Goal: Transaction & Acquisition: Purchase product/service

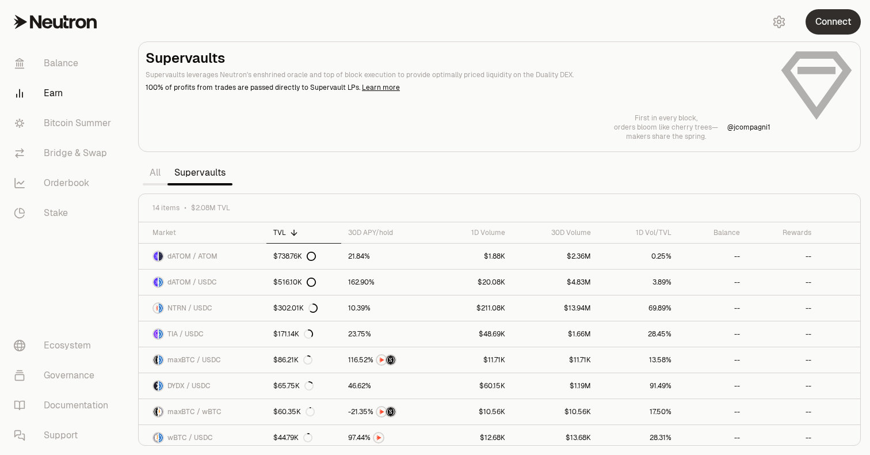
click at [809, 20] on button "Connect" at bounding box center [833, 21] width 55 height 25
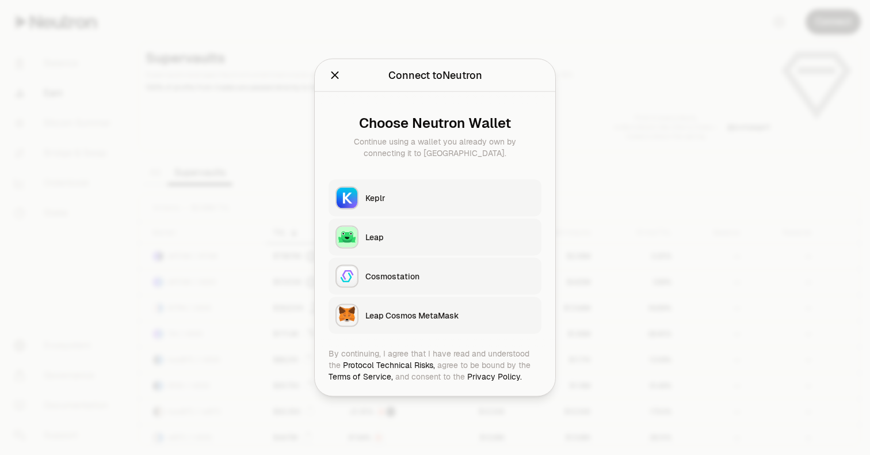
click at [440, 204] on button "Keplr" at bounding box center [435, 198] width 213 height 37
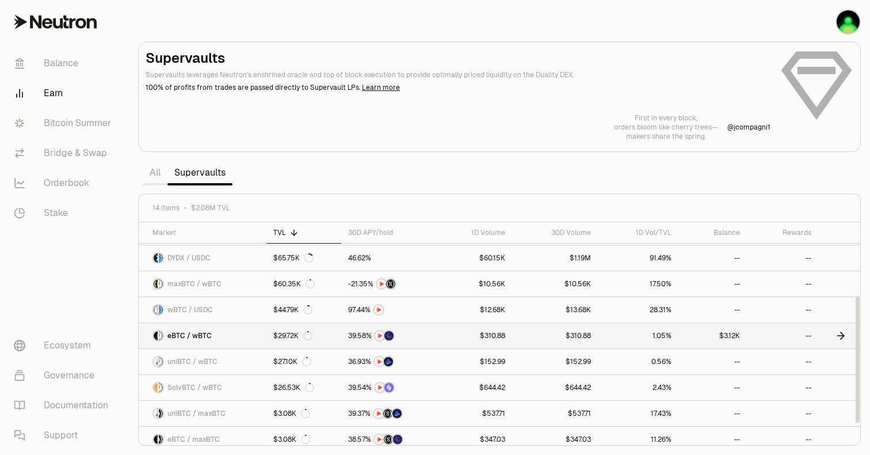
scroll to position [139, 0]
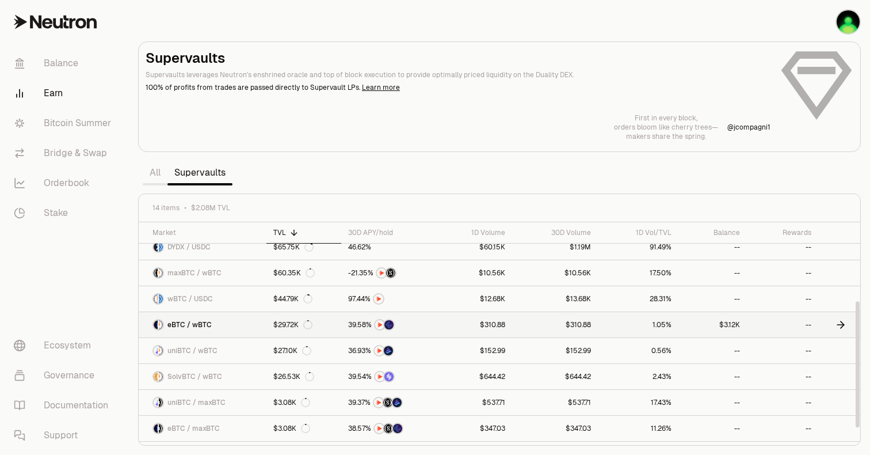
click at [253, 324] on link "eBTC / wBTC" at bounding box center [203, 324] width 128 height 25
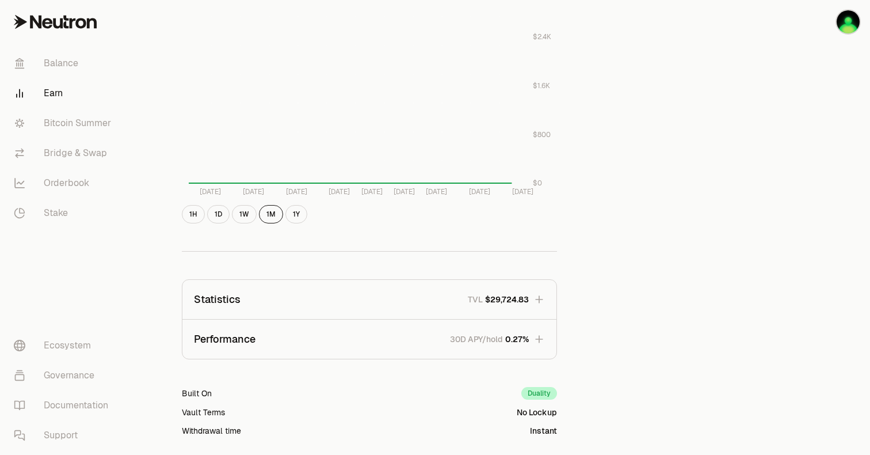
scroll to position [599, 0]
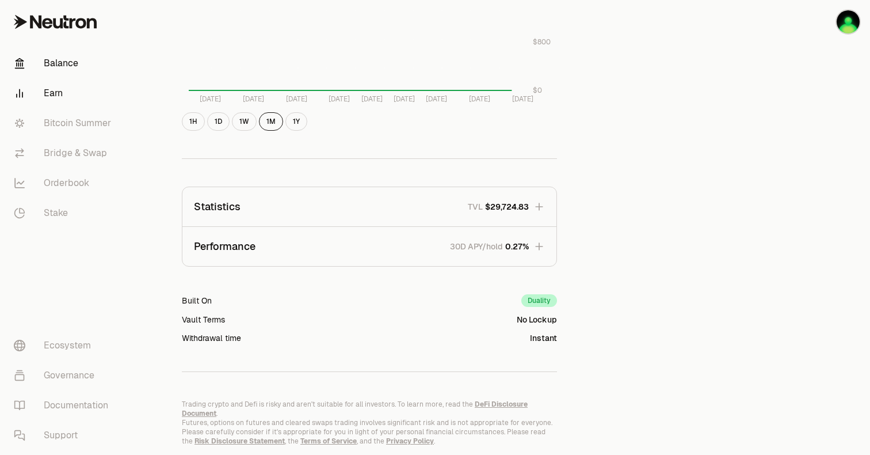
drag, startPoint x: 56, startPoint y: 58, endPoint x: 42, endPoint y: 56, distance: 13.9
click at [55, 57] on link "Balance" at bounding box center [65, 63] width 120 height 30
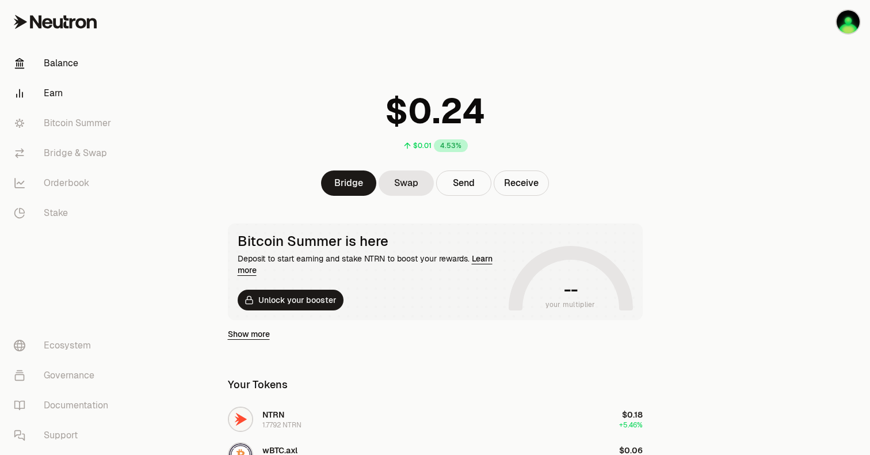
click at [50, 86] on link "Earn" at bounding box center [65, 93] width 120 height 30
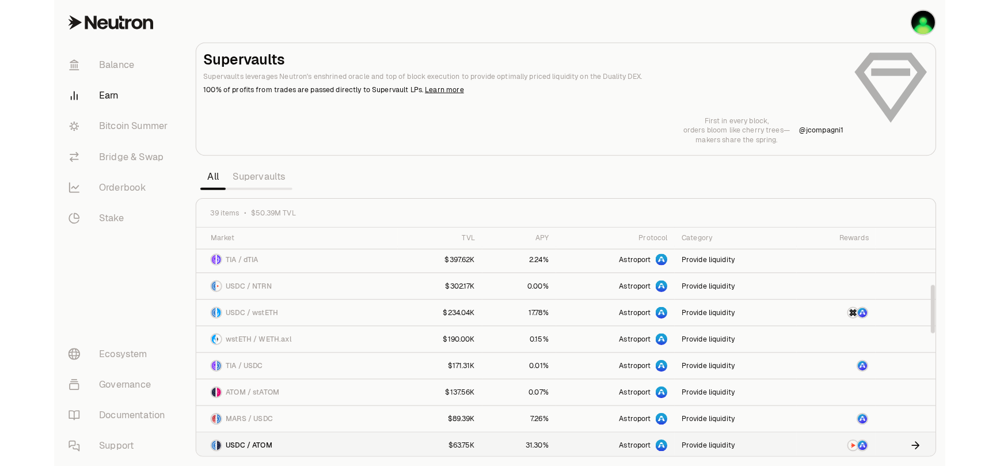
scroll to position [668, 0]
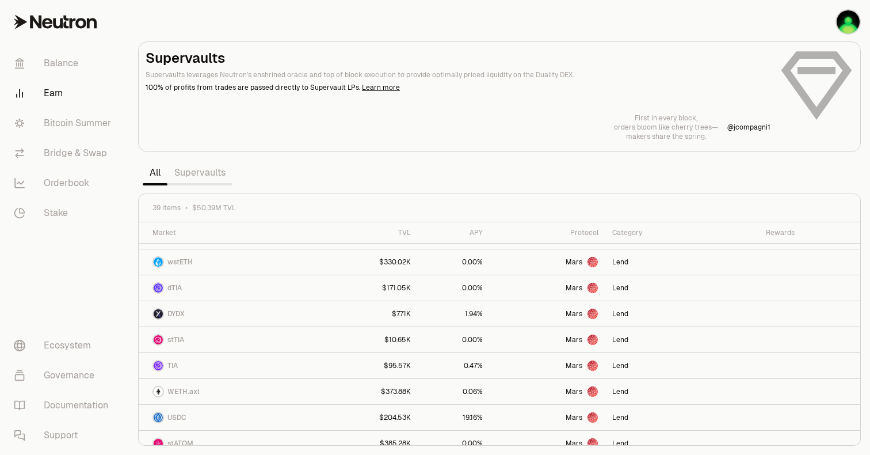
click at [181, 188] on section "Supervaults Supervaults leverages Neutron's enshrined oracle and top of block e…" at bounding box center [500, 227] width 742 height 455
click at [196, 176] on link "Supervaults" at bounding box center [200, 172] width 65 height 23
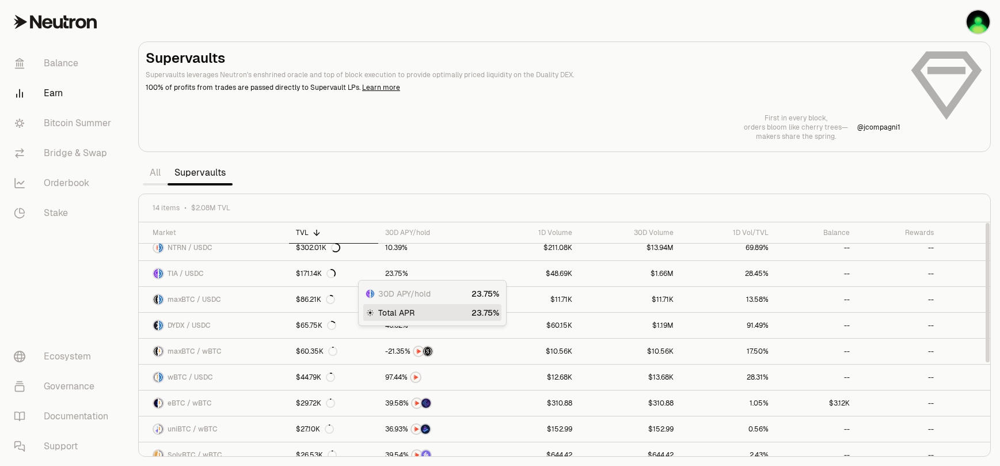
scroll to position [150, 0]
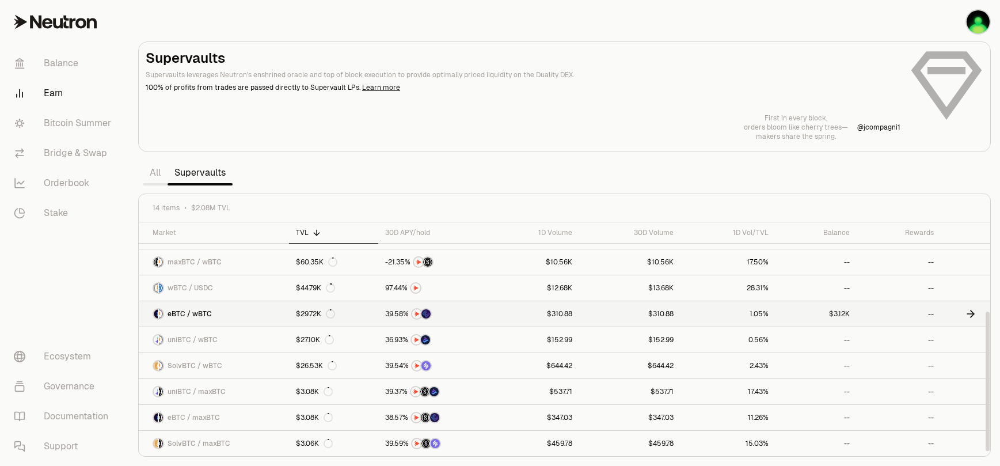
click at [267, 309] on link "eBTC / wBTC" at bounding box center [214, 313] width 150 height 25
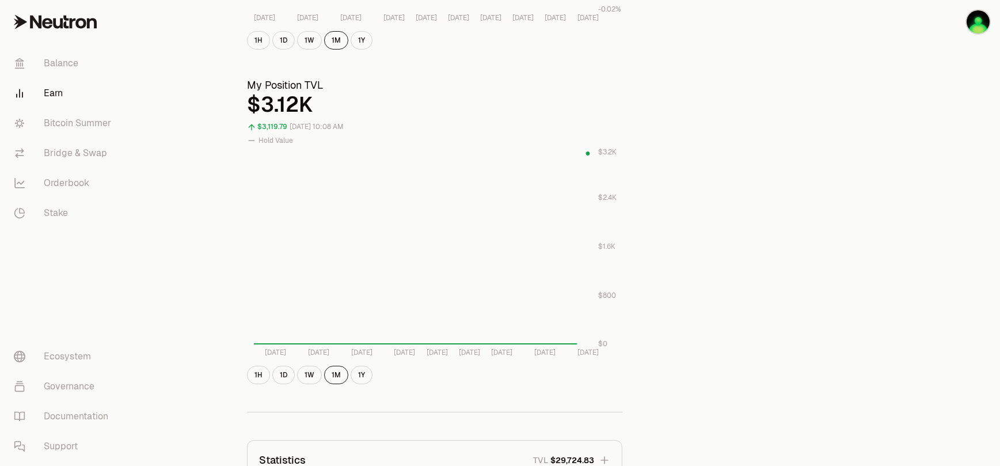
scroll to position [200, 0]
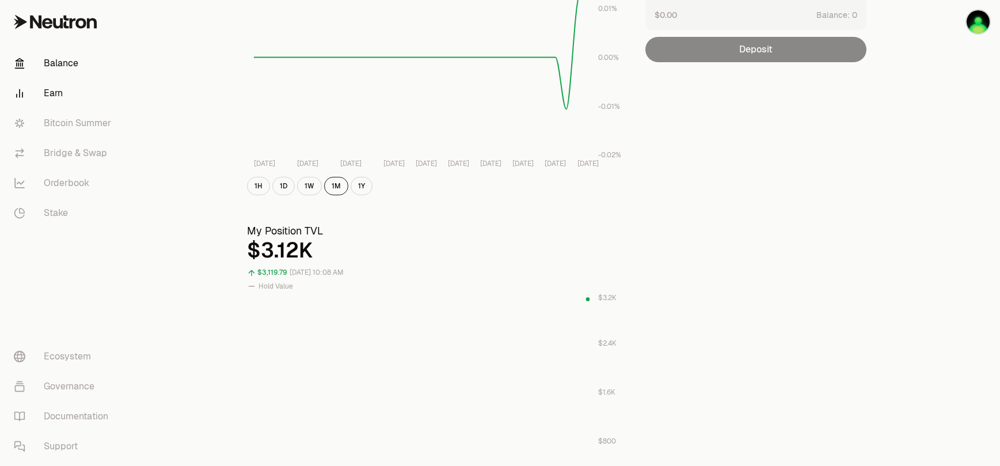
click at [71, 61] on link "Balance" at bounding box center [65, 63] width 120 height 30
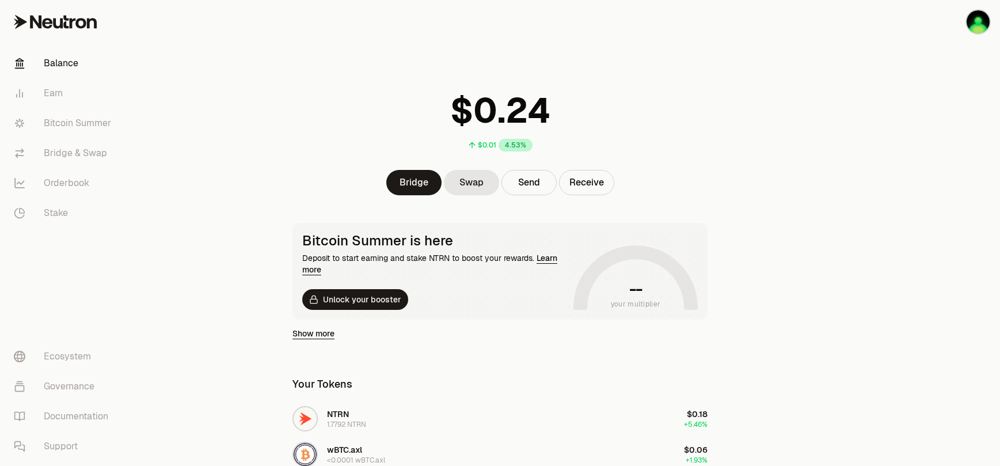
scroll to position [19, 0]
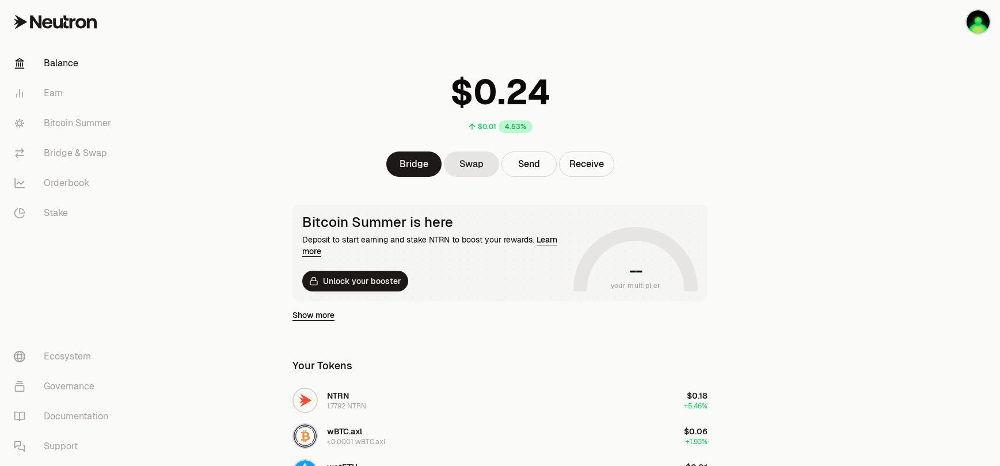
click at [320, 317] on link "Show more" at bounding box center [313, 315] width 42 height 12
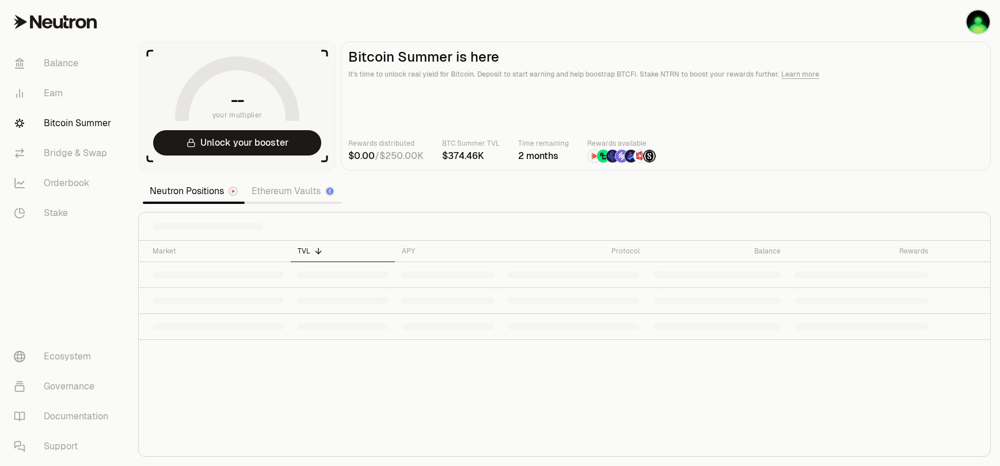
click at [66, 134] on link "Bitcoin Summer" at bounding box center [65, 123] width 120 height 30
